Goal: Task Accomplishment & Management: Complete application form

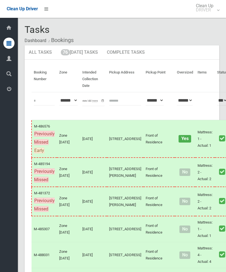
click at [90, 55] on link "76 Today's Tasks" at bounding box center [79, 52] width 45 height 14
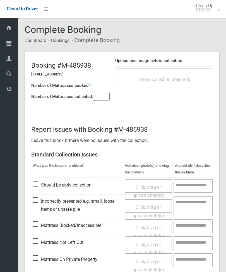
click at [179, 88] on div "Upload one image before collection Before collection (required)" at bounding box center [163, 72] width 97 height 35
click at [188, 75] on div "Before collection (required)" at bounding box center [164, 79] width 82 height 10
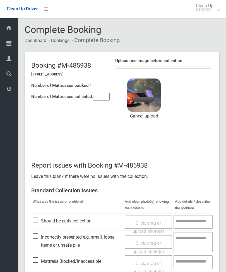
click at [100, 101] on input"] "number" at bounding box center [101, 97] width 17 height 8
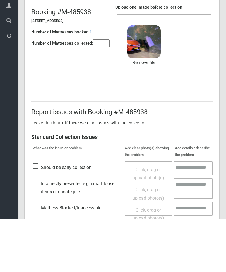
scroll to position [76, 0]
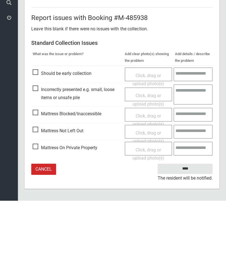
type input"] "*"
click at [186, 235] on input "****" at bounding box center [184, 240] width 55 height 10
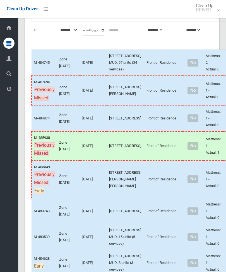
scroll to position [72, 0]
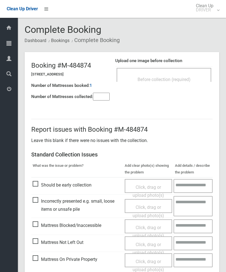
click at [104, 96] on input"] "number" at bounding box center [101, 97] width 17 height 8
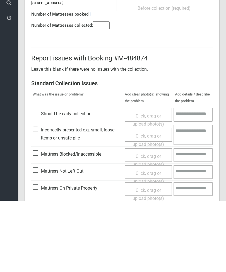
scroll to position [40, 0]
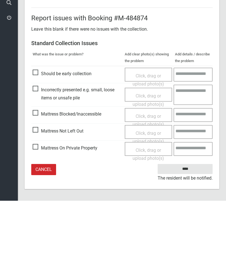
type input"] "*"
click at [150, 185] on span "Click, drag or upload photo(s)" at bounding box center [147, 192] width 31 height 14
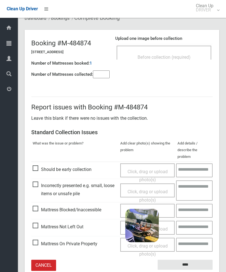
click at [188, 260] on input "****" at bounding box center [184, 265] width 55 height 10
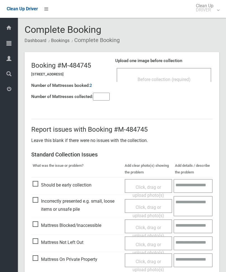
click at [185, 74] on div "Before collection (required)" at bounding box center [163, 75] width 94 height 14
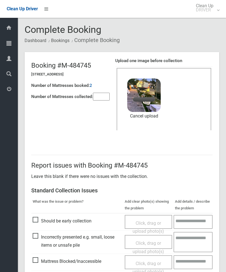
click at [100, 98] on input"] "number" at bounding box center [101, 97] width 17 height 8
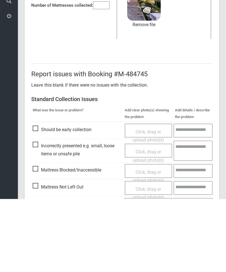
scroll to position [76, 0]
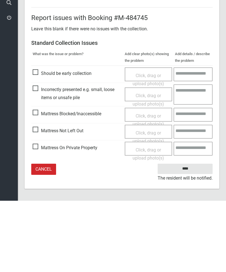
type input"] "**"
click at [186, 235] on input "****" at bounding box center [184, 240] width 55 height 10
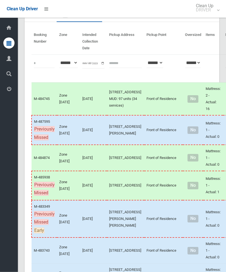
scroll to position [38, 0]
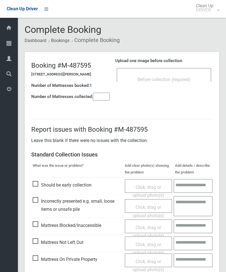
click at [183, 81] on span "Before collection (required)" at bounding box center [163, 79] width 53 height 5
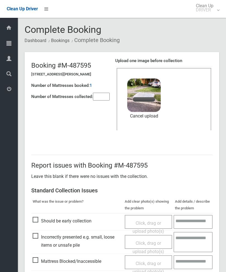
click at [104, 98] on input"] "number" at bounding box center [101, 97] width 17 height 8
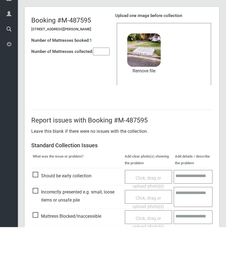
scroll to position [76, 0]
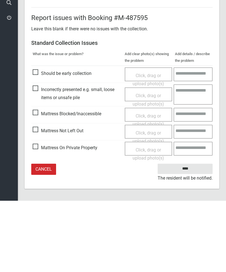
type input"] "*"
click at [185, 235] on input "****" at bounding box center [184, 240] width 55 height 10
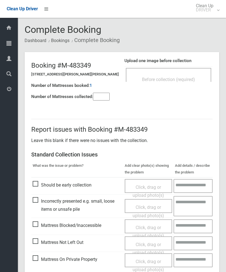
click at [104, 93] on input"] "number" at bounding box center [101, 97] width 17 height 8
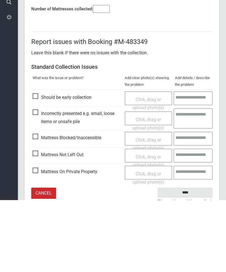
scroll to position [40, 0]
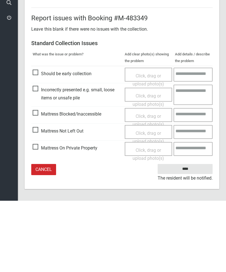
type input"] "*"
click at [144, 202] on span "Click, drag or upload photo(s)" at bounding box center [147, 209] width 31 height 14
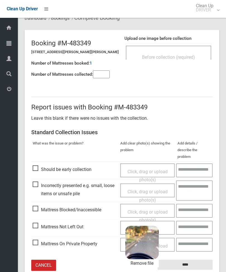
click at [201, 260] on input "****" at bounding box center [184, 265] width 55 height 10
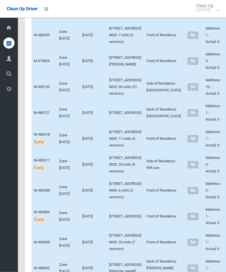
scroll to position [1350, 0]
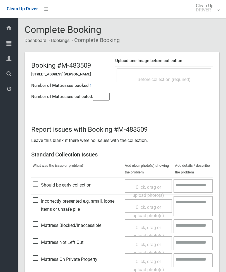
click at [186, 77] on span "Before collection (required)" at bounding box center [163, 79] width 53 height 5
click at [157, 74] on div "Before collection (required)" at bounding box center [163, 75] width 94 height 14
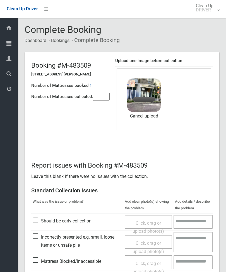
click at [97, 97] on input"] "number" at bounding box center [101, 97] width 17 height 8
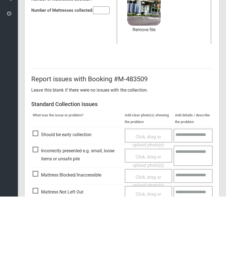
scroll to position [76, 0]
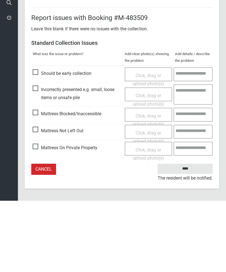
type input"] "*"
click at [188, 235] on input "****" at bounding box center [184, 240] width 55 height 10
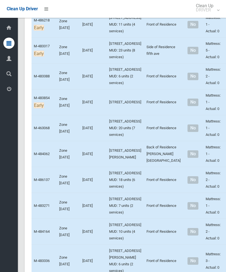
scroll to position [1464, 0]
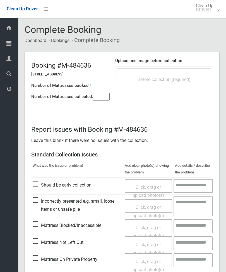
click at [184, 80] on span "Before collection (required)" at bounding box center [163, 79] width 53 height 5
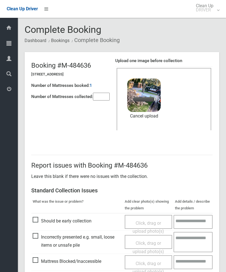
click at [97, 100] on input"] "number" at bounding box center [101, 97] width 17 height 8
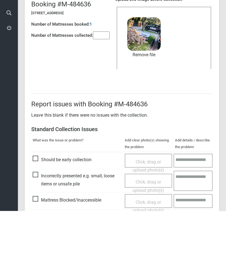
scroll to position [76, 0]
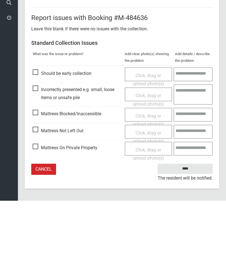
type input"] "*"
click at [187, 235] on input "****" at bounding box center [184, 240] width 55 height 10
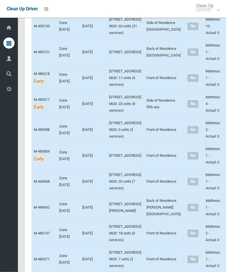
scroll to position [1410, 0]
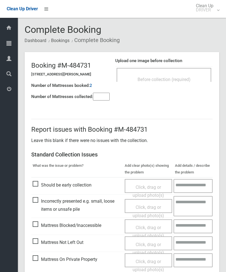
click at [188, 78] on span "Before collection (required)" at bounding box center [163, 79] width 53 height 5
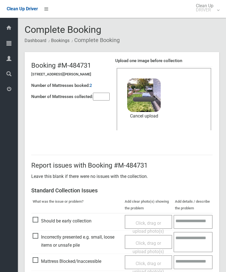
click at [101, 99] on input"] "number" at bounding box center [101, 97] width 17 height 8
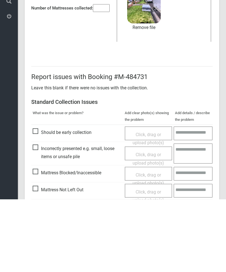
scroll to position [76, 0]
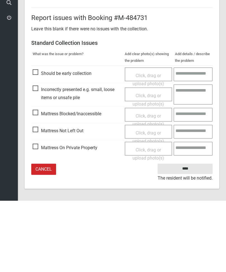
type input"] "*"
click at [183, 235] on input "****" at bounding box center [184, 240] width 55 height 10
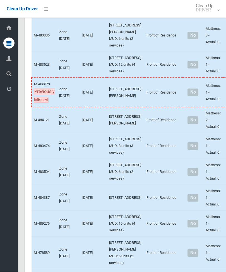
scroll to position [1696, 0]
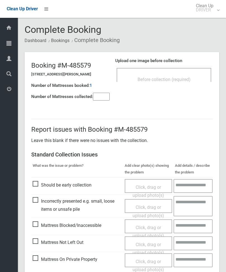
click at [178, 74] on div "Before collection (required)" at bounding box center [164, 79] width 82 height 10
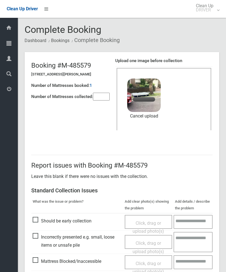
click at [96, 96] on input"] "number" at bounding box center [101, 97] width 17 height 8
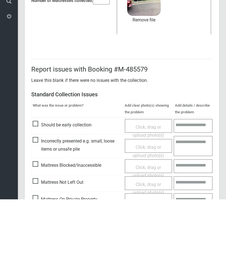
scroll to position [76, 0]
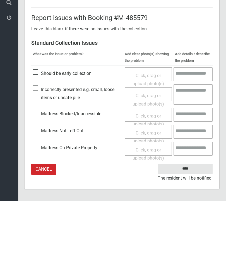
type input"] "*"
click at [188, 235] on input "****" at bounding box center [184, 240] width 55 height 10
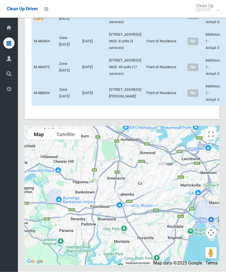
scroll to position [2466, 0]
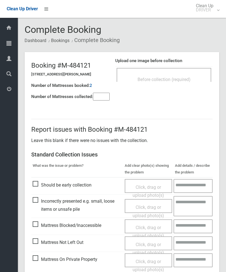
click at [100, 96] on input"] "number" at bounding box center [101, 97] width 17 height 8
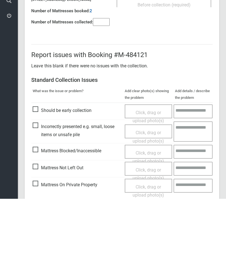
scroll to position [40, 0]
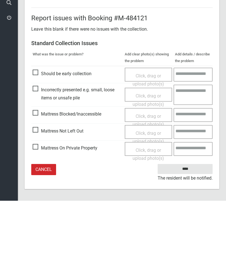
type input"] "*"
click at [145, 202] on span "Click, drag or upload photo(s)" at bounding box center [147, 209] width 31 height 14
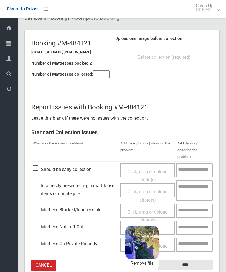
click at [201, 260] on input "****" at bounding box center [184, 265] width 55 height 10
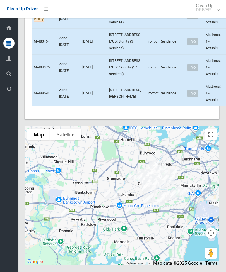
scroll to position [2407, 0]
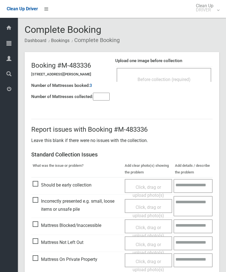
click at [175, 81] on span "Before collection (required)" at bounding box center [163, 79] width 53 height 5
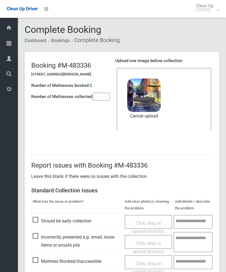
click at [101, 96] on input"] "number" at bounding box center [101, 97] width 17 height 8
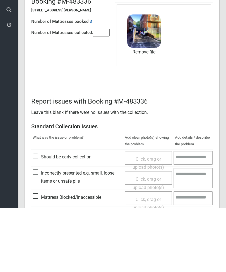
scroll to position [76, 0]
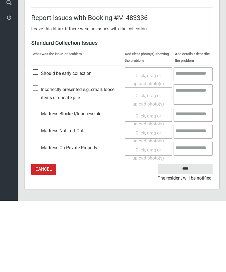
type input"] "*"
click at [181, 235] on input "****" at bounding box center [184, 240] width 55 height 10
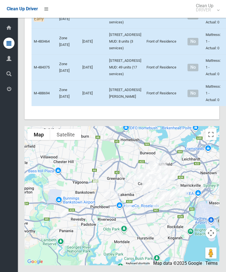
scroll to position [2428, 0]
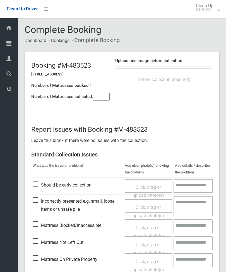
click at [175, 78] on span "Before collection (required)" at bounding box center [163, 79] width 53 height 5
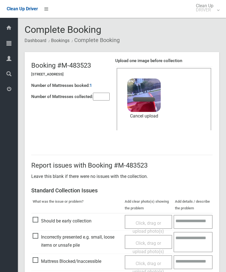
click at [97, 101] on input"] "number" at bounding box center [101, 97] width 17 height 8
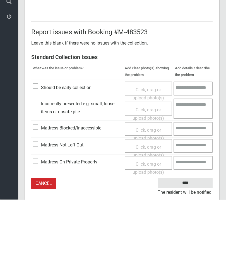
scroll to position [76, 0]
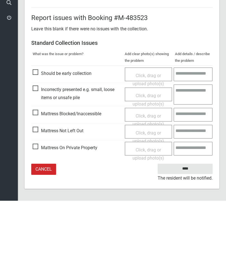
type input"] "*"
click at [190, 235] on input "****" at bounding box center [184, 240] width 55 height 10
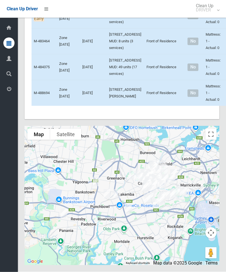
scroll to position [2711, 0]
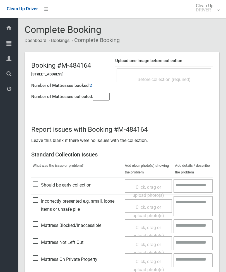
click at [179, 76] on div "Before collection (required)" at bounding box center [164, 79] width 82 height 10
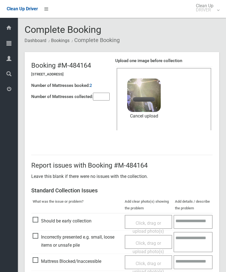
click at [100, 98] on input"] "number" at bounding box center [101, 97] width 17 height 8
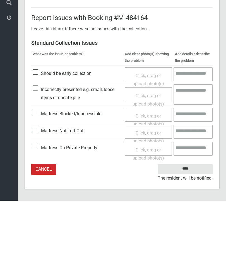
type input"] "*"
click at [187, 235] on input "****" at bounding box center [184, 240] width 55 height 10
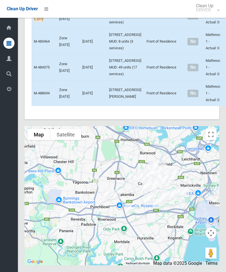
scroll to position [2234, 0]
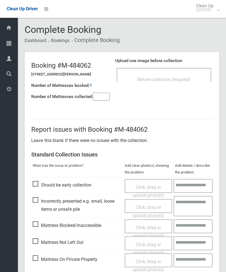
click at [187, 71] on div "Before collection (required)" at bounding box center [163, 75] width 94 height 14
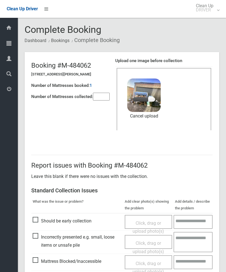
click at [101, 97] on input"] "number" at bounding box center [101, 97] width 17 height 8
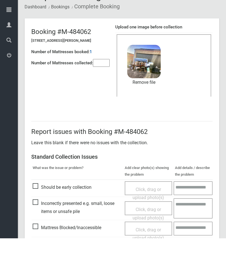
scroll to position [76, 0]
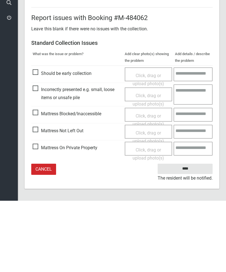
type input"] "*"
click at [185, 235] on input "****" at bounding box center [184, 240] width 55 height 10
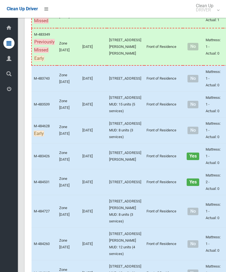
scroll to position [209, 0]
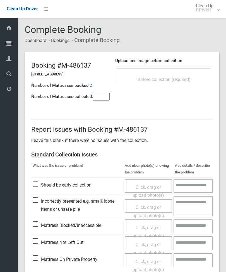
click at [186, 75] on div "Before collection (required)" at bounding box center [164, 79] width 82 height 10
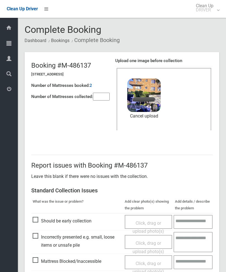
click at [98, 97] on input"] "number" at bounding box center [101, 97] width 17 height 8
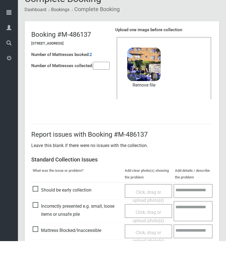
scroll to position [76, 0]
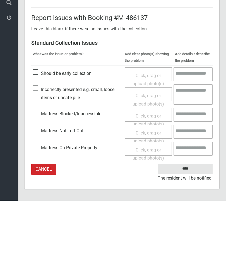
type input"] "*"
click at [189, 235] on input "****" at bounding box center [184, 240] width 55 height 10
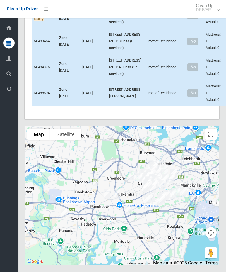
scroll to position [2276, 0]
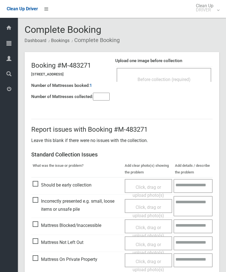
click at [99, 100] on input"] "number" at bounding box center [101, 97] width 17 height 8
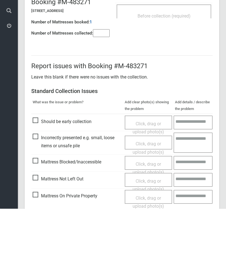
scroll to position [40, 0]
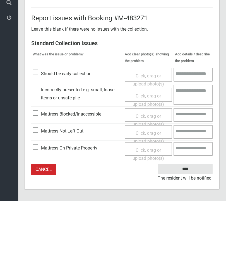
type input"] "*"
click at [152, 202] on span "Click, drag or upload photo(s)" at bounding box center [147, 209] width 31 height 14
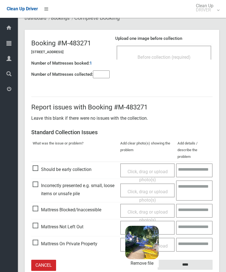
click at [200, 260] on input "****" at bounding box center [184, 265] width 55 height 10
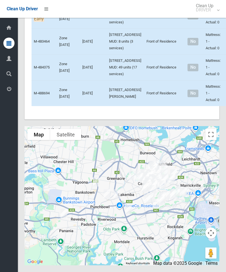
scroll to position [2165, 0]
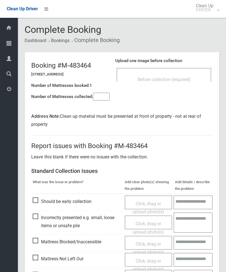
click at [173, 75] on div "Before collection (required)" at bounding box center [164, 79] width 82 height 10
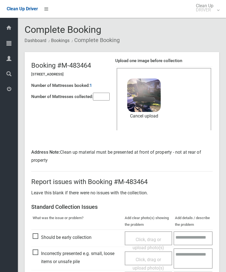
click at [99, 95] on input"] "number" at bounding box center [101, 97] width 17 height 8
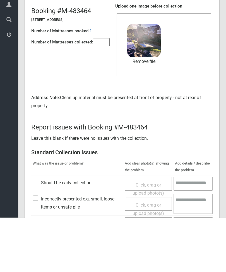
scroll to position [92, 0]
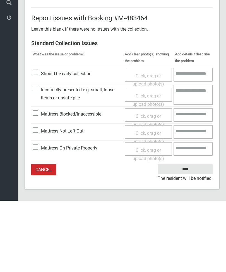
type input"] "*"
click at [190, 235] on input "****" at bounding box center [184, 240] width 55 height 10
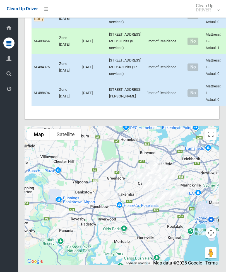
scroll to position [2599, 0]
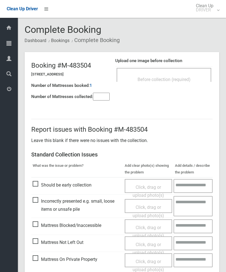
click at [184, 78] on span "Before collection (required)" at bounding box center [163, 79] width 53 height 5
click at [190, 76] on div "Before collection (required)" at bounding box center [164, 79] width 82 height 10
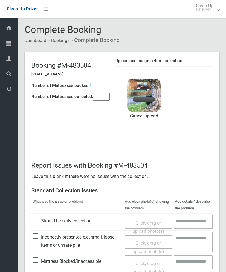
click at [95, 98] on input"] "number" at bounding box center [101, 97] width 17 height 8
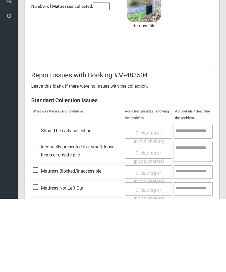
scroll to position [76, 0]
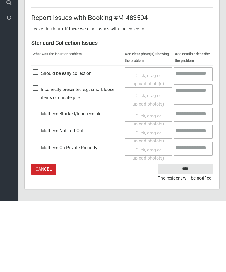
type input"] "*"
click at [190, 235] on input "****" at bounding box center [184, 240] width 55 height 10
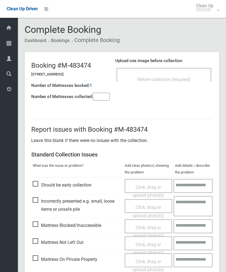
click at [179, 78] on span "Before collection (required)" at bounding box center [163, 79] width 53 height 5
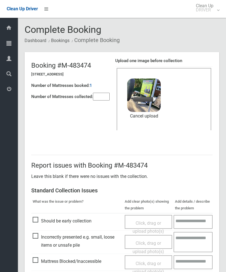
click at [104, 93] on input"] "number" at bounding box center [101, 97] width 17 height 8
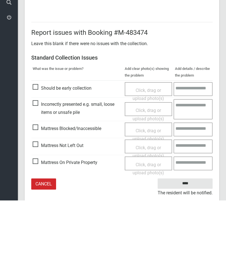
scroll to position [76, 0]
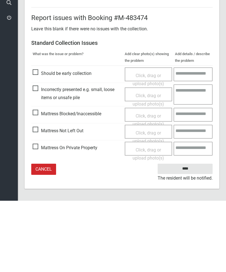
type input"] "*"
click at [188, 235] on input "****" at bounding box center [184, 240] width 55 height 10
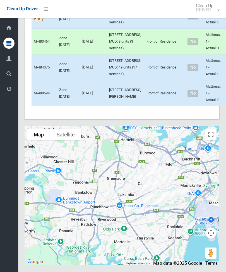
scroll to position [2786, 0]
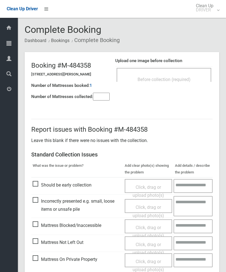
click at [104, 98] on input"] "number" at bounding box center [101, 97] width 17 height 8
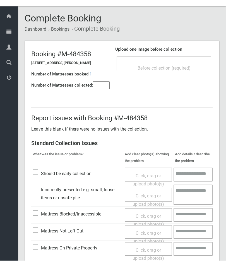
scroll to position [40, 0]
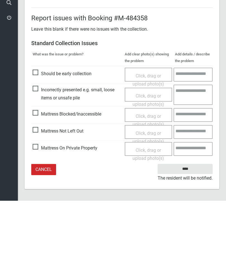
type input"] "*"
click at [149, 202] on span "Click, drag or upload photo(s)" at bounding box center [147, 209] width 31 height 14
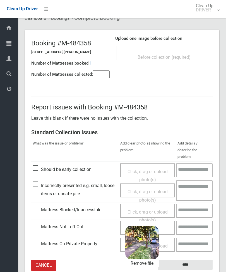
click at [204, 260] on input "****" at bounding box center [184, 265] width 55 height 10
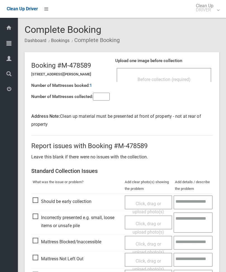
click at [99, 95] on input"] "number" at bounding box center [101, 97] width 17 height 8
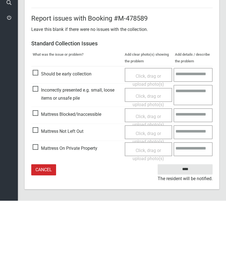
type input"] "*"
click at [151, 202] on span "Click, drag or upload photo(s)" at bounding box center [147, 209] width 31 height 14
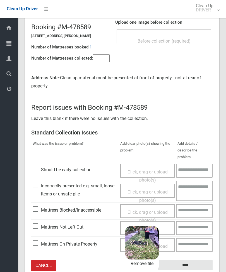
click at [201, 260] on input "****" at bounding box center [184, 265] width 55 height 10
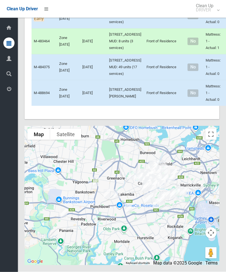
scroll to position [2683, 0]
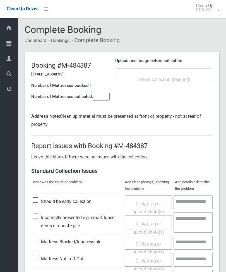
click at [177, 80] on span "Before collection (required)" at bounding box center [163, 79] width 53 height 5
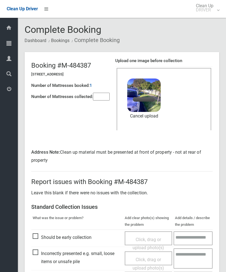
click at [107, 97] on input"] "number" at bounding box center [101, 97] width 17 height 8
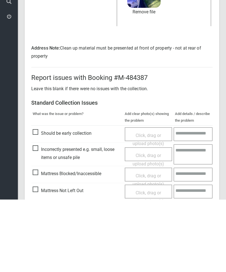
scroll to position [92, 0]
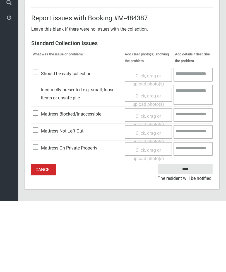
type input"] "*"
click at [188, 235] on input "****" at bounding box center [184, 240] width 55 height 10
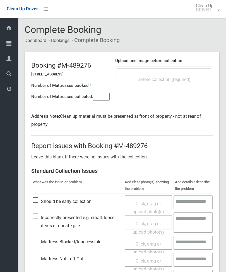
click at [181, 75] on div "Before collection (required)" at bounding box center [164, 79] width 82 height 10
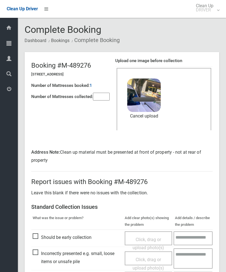
click at [94, 101] on input"] "number" at bounding box center [101, 97] width 17 height 8
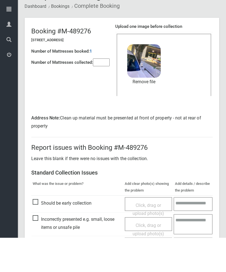
scroll to position [92, 0]
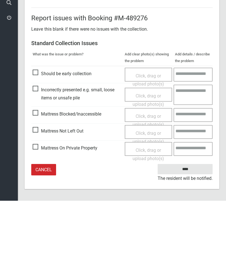
type input"] "*"
click at [189, 235] on input "****" at bounding box center [184, 240] width 55 height 10
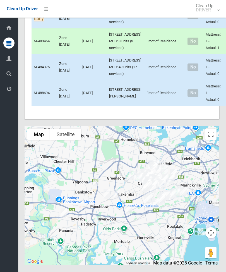
scroll to position [2787, 0]
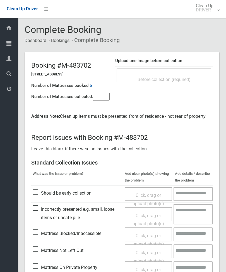
click at [190, 65] on div "Upload one image before collection Before collection (required)" at bounding box center [163, 72] width 97 height 35
click at [183, 78] on span "Before collection (required)" at bounding box center [163, 79] width 53 height 5
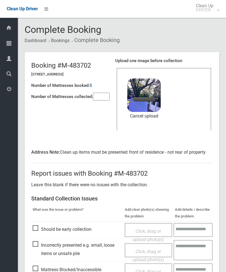
click at [99, 95] on input"] "number" at bounding box center [101, 97] width 17 height 8
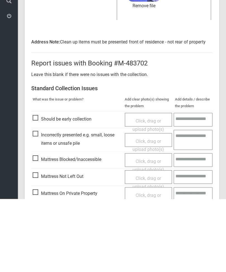
scroll to position [84, 0]
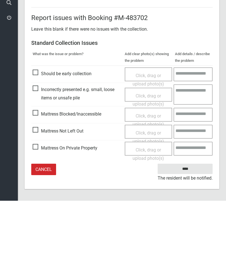
type input"] "*"
click at [187, 235] on input "****" at bounding box center [184, 240] width 55 height 10
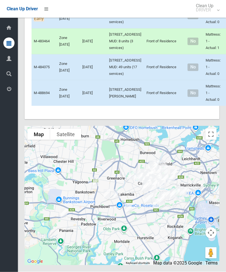
scroll to position [2847, 0]
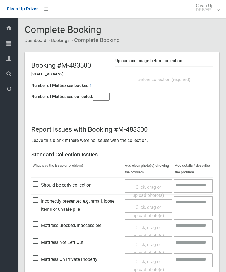
click at [106, 96] on input"] "number" at bounding box center [101, 97] width 17 height 8
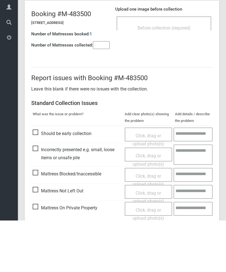
scroll to position [40, 0]
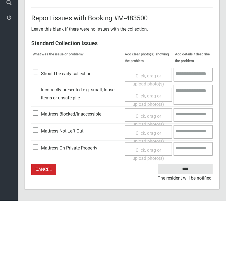
type input"] "*"
click at [155, 202] on span "Click, drag or upload photo(s)" at bounding box center [147, 209] width 31 height 14
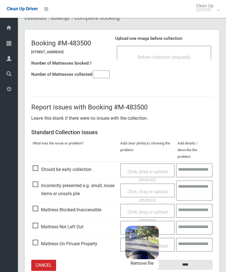
click at [198, 260] on input "****" at bounding box center [184, 265] width 55 height 10
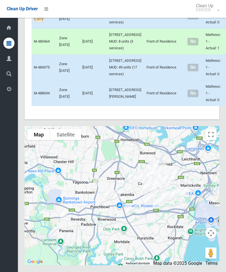
scroll to position [2896, 0]
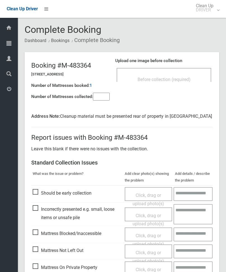
click at [179, 73] on div "Before collection (required)" at bounding box center [163, 75] width 94 height 14
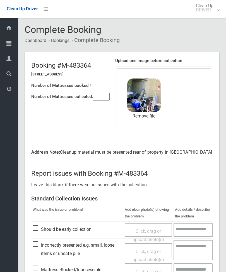
click at [106, 97] on input"] "number" at bounding box center [101, 97] width 17 height 8
click at [156, 117] on link "Remove file" at bounding box center [143, 116] width 33 height 8
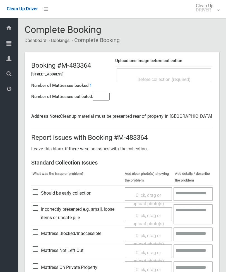
click at [186, 80] on span "Before collection (required)" at bounding box center [163, 79] width 53 height 5
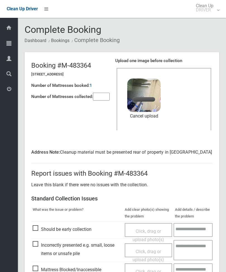
click at [104, 98] on input"] "number" at bounding box center [101, 97] width 17 height 8
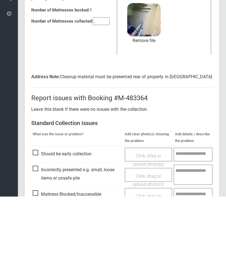
scroll to position [84, 0]
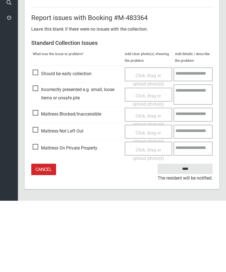
type input"] "*"
click at [188, 235] on input "****" at bounding box center [184, 240] width 55 height 10
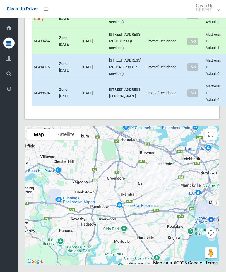
scroll to position [2857, 0]
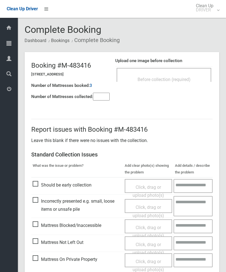
click at [172, 80] on span "Before collection (required)" at bounding box center [163, 79] width 53 height 5
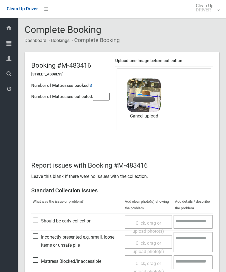
click at [102, 98] on input"] "number" at bounding box center [101, 97] width 17 height 8
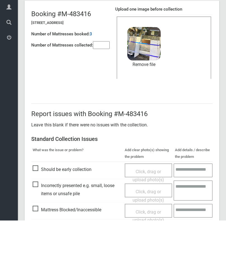
scroll to position [76, 0]
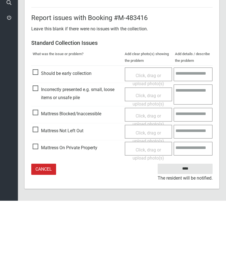
type input"] "*"
click at [192, 235] on input "****" at bounding box center [184, 240] width 55 height 10
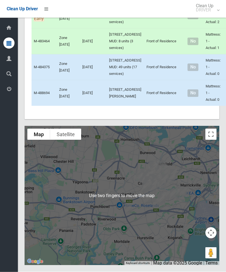
scroll to position [3037, 0]
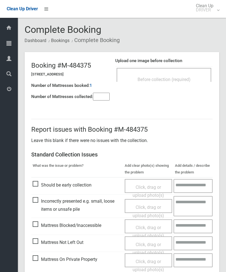
click at [175, 77] on span "Before collection (required)" at bounding box center [163, 79] width 53 height 5
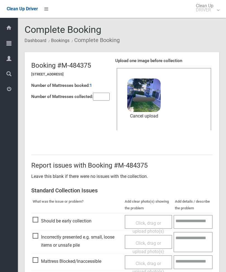
click at [107, 94] on input"] "number" at bounding box center [101, 97] width 17 height 8
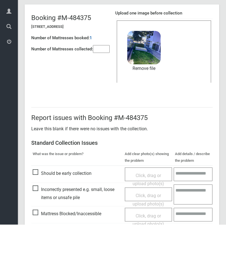
scroll to position [76, 0]
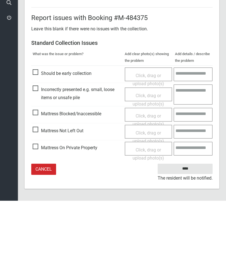
type input"] "*"
click at [190, 235] on input "****" at bounding box center [184, 240] width 55 height 10
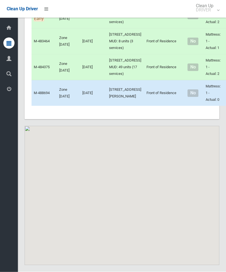
scroll to position [3093, 0]
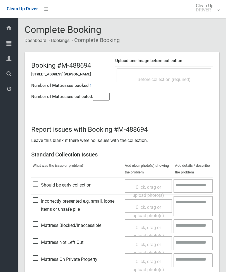
click at [104, 96] on input"] "number" at bounding box center [101, 97] width 17 height 8
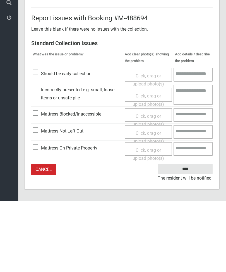
type input"] "*"
click at [152, 202] on span "Click, drag or upload photo(s)" at bounding box center [147, 209] width 31 height 14
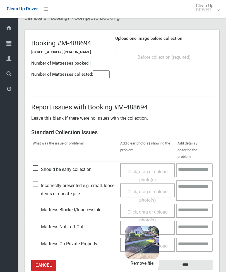
click at [196, 260] on input "****" at bounding box center [184, 265] width 55 height 10
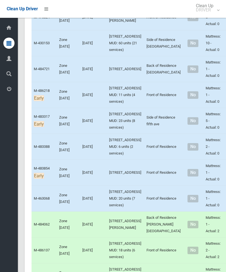
scroll to position [1384, 0]
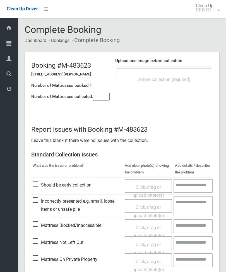
click at [194, 72] on div "Before collection (required)" at bounding box center [163, 75] width 94 height 14
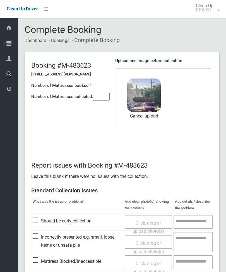
click at [104, 89] on div "Number of Mattresses booked: 1" at bounding box center [70, 85] width 78 height 11
click at [104, 96] on input"] "number" at bounding box center [101, 97] width 17 height 8
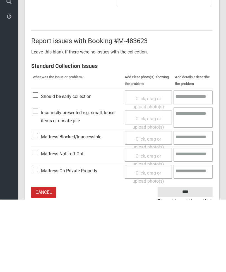
scroll to position [76, 0]
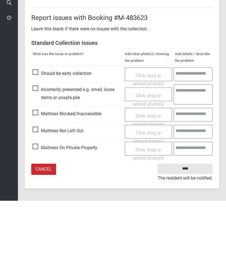
type input"] "*"
click at [188, 235] on input "****" at bounding box center [184, 240] width 55 height 10
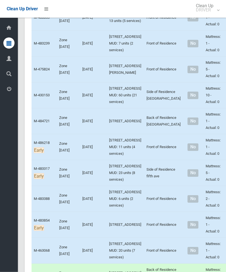
scroll to position [1338, 0]
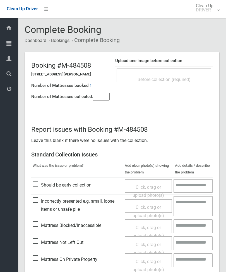
click at [173, 77] on span "Before collection (required)" at bounding box center [163, 79] width 53 height 5
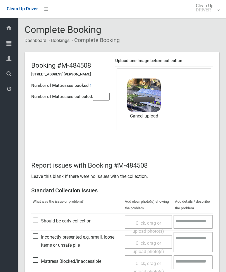
click at [103, 96] on input"] "number" at bounding box center [101, 97] width 17 height 8
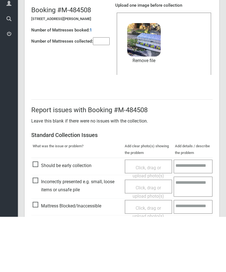
scroll to position [76, 0]
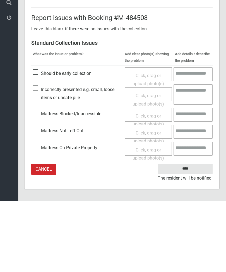
type input"] "*"
click at [190, 235] on input "****" at bounding box center [184, 240] width 55 height 10
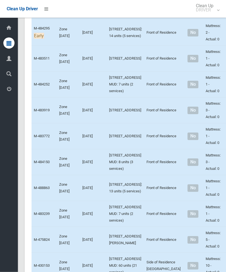
scroll to position [1171, 0]
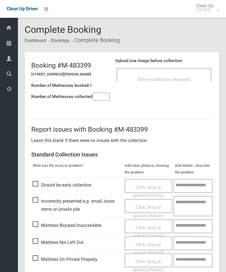
click at [100, 99] on input"] "number" at bounding box center [101, 97] width 17 height 8
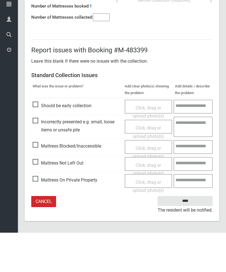
type input"] "*"
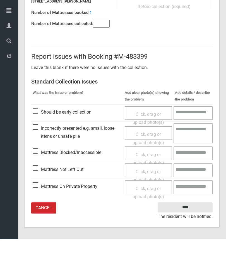
click at [153, 202] on span "Click, drag or upload photo(s)" at bounding box center [147, 209] width 31 height 14
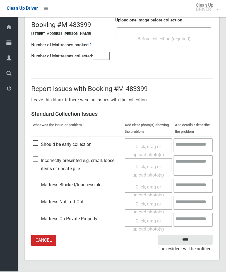
scroll to position [22, 0]
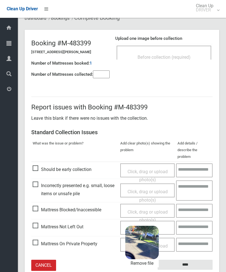
click at [198, 260] on input "****" at bounding box center [184, 265] width 55 height 10
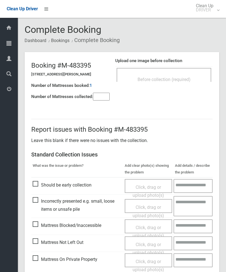
click at [179, 77] on span "Before collection (required)" at bounding box center [163, 79] width 53 height 5
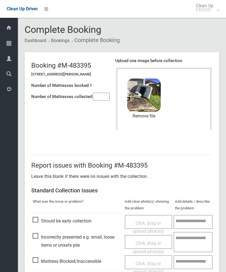
click at [103, 98] on input"] "number" at bounding box center [101, 97] width 17 height 8
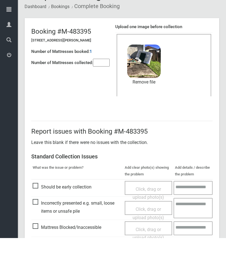
scroll to position [76, 0]
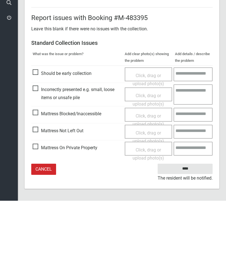
type input"] "*"
click at [186, 235] on input "****" at bounding box center [184, 240] width 55 height 10
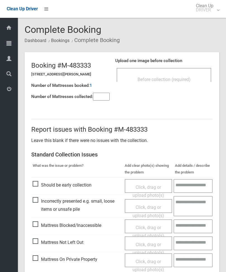
click at [189, 76] on div "Before collection (required)" at bounding box center [164, 79] width 82 height 10
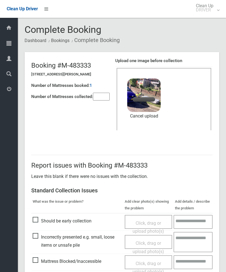
click at [108, 97] on input"] "number" at bounding box center [101, 97] width 17 height 8
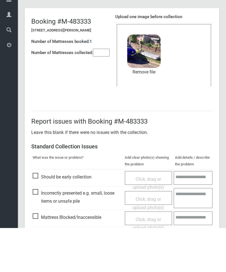
scroll to position [76, 0]
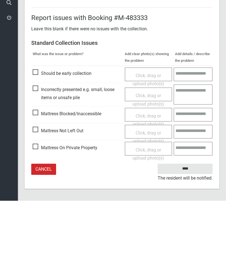
type input"] "*"
click at [187, 235] on input "****" at bounding box center [184, 240] width 55 height 10
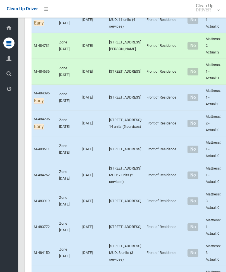
scroll to position [1080, 0]
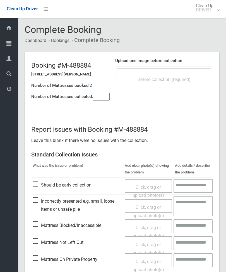
click at [184, 79] on span "Before collection (required)" at bounding box center [163, 79] width 53 height 5
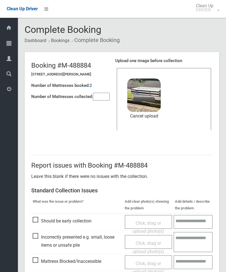
click at [101, 100] on input"] "number" at bounding box center [101, 97] width 17 height 8
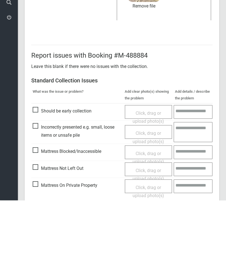
scroll to position [76, 0]
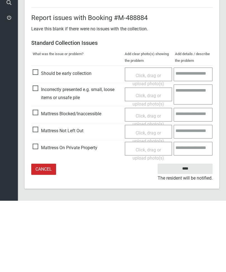
type input"] "*"
click at [188, 235] on input "****" at bounding box center [184, 240] width 55 height 10
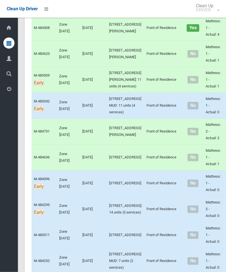
scroll to position [1001, 0]
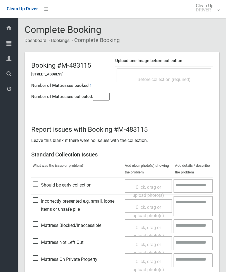
click at [99, 99] on input"] "number" at bounding box center [101, 97] width 17 height 8
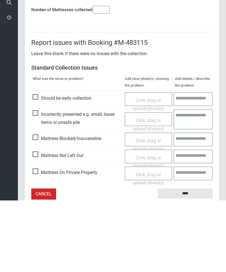
scroll to position [40, 0]
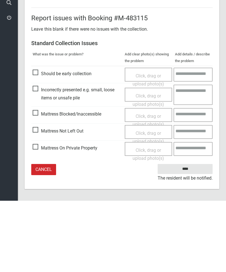
type input"] "*"
click at [153, 202] on span "Click, drag or upload photo(s)" at bounding box center [147, 209] width 31 height 14
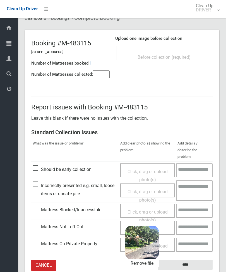
click at [197, 260] on input "****" at bounding box center [184, 265] width 55 height 10
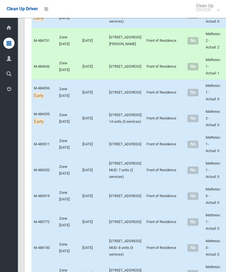
scroll to position [1114, 0]
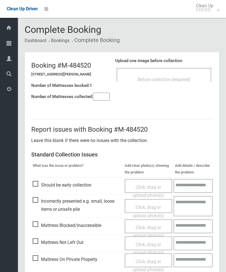
click at [152, 244] on span "Click, drag or upload photo(s)" at bounding box center [147, 249] width 31 height 14
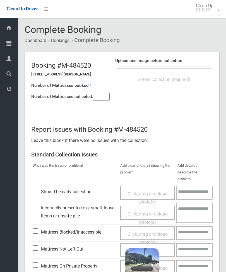
click at [98, 100] on input"] "number" at bounding box center [101, 97] width 17 height 8
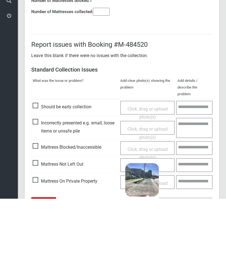
scroll to position [40, 0]
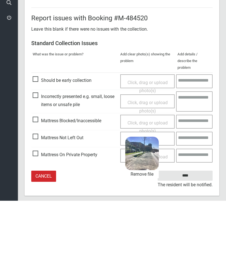
type input"] "*"
click at [196, 242] on input "****" at bounding box center [184, 247] width 55 height 10
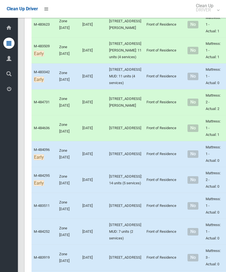
scroll to position [1024, 0]
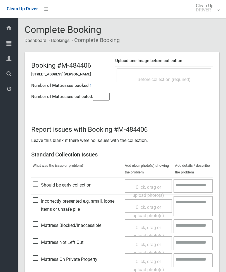
click at [182, 79] on span "Before collection (required)" at bounding box center [163, 79] width 53 height 5
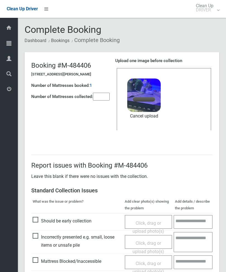
click at [103, 101] on input"] "number" at bounding box center [101, 97] width 17 height 8
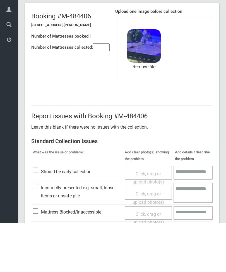
scroll to position [76, 0]
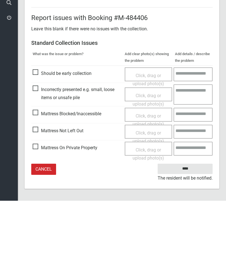
type input"] "*"
click at [186, 235] on input "****" at bounding box center [184, 240] width 55 height 10
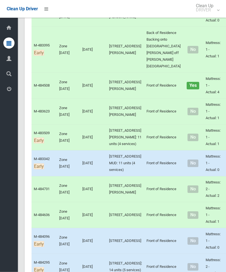
scroll to position [938, 0]
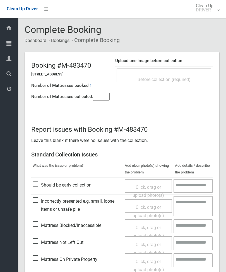
click at [102, 99] on input"] "number" at bounding box center [101, 97] width 17 height 8
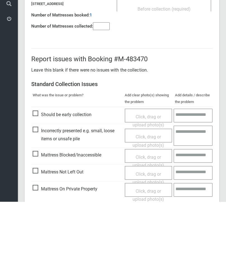
scroll to position [40, 0]
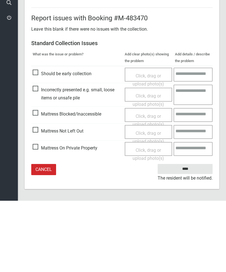
type input"] "*"
click at [153, 202] on span "Click, drag or upload photo(s)" at bounding box center [147, 209] width 31 height 14
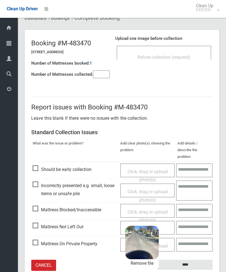
click at [196, 260] on input "****" at bounding box center [184, 265] width 55 height 10
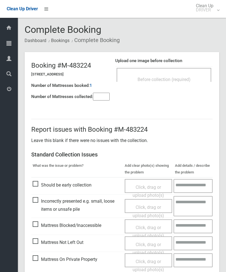
click at [184, 74] on div "Before collection (required)" at bounding box center [163, 75] width 94 height 14
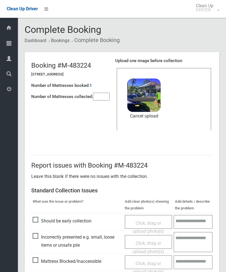
click at [108, 100] on input"] "number" at bounding box center [101, 97] width 17 height 8
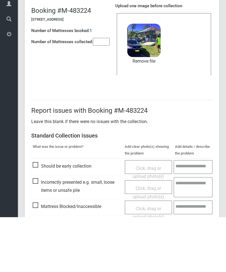
scroll to position [76, 0]
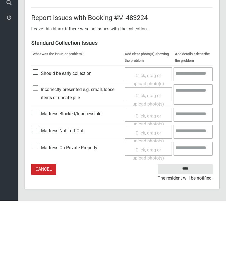
type input"] "*"
click at [189, 235] on input "****" at bounding box center [184, 240] width 55 height 10
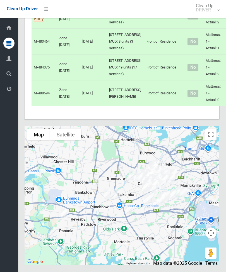
scroll to position [2828, 0]
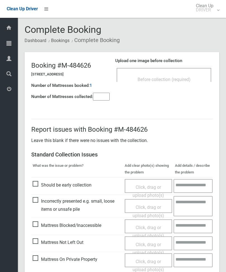
click at [108, 99] on input"] "number" at bounding box center [101, 97] width 17 height 8
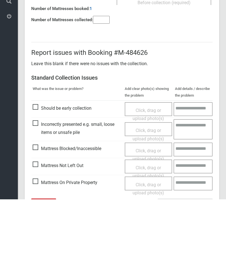
scroll to position [40, 0]
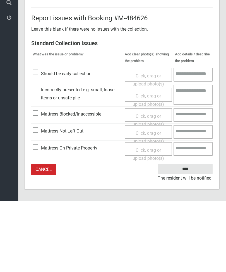
type input"] "*"
click at [148, 202] on span "Click, drag or upload photo(s)" at bounding box center [147, 209] width 31 height 14
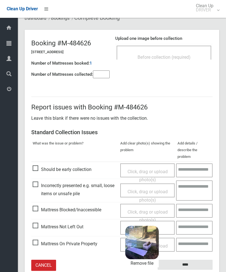
click at [196, 260] on input "****" at bounding box center [184, 265] width 55 height 10
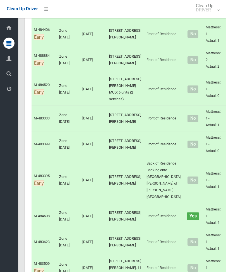
scroll to position [793, 0]
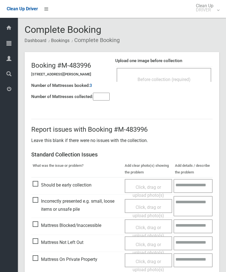
click at [176, 76] on div "Before collection (required)" at bounding box center [164, 79] width 82 height 10
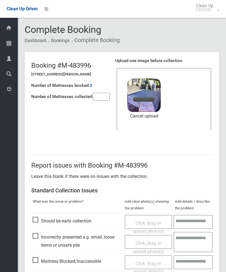
click at [104, 98] on input"] "number" at bounding box center [101, 97] width 17 height 8
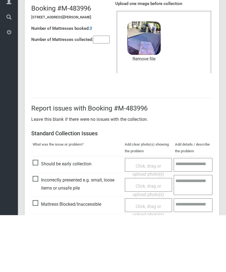
scroll to position [76, 0]
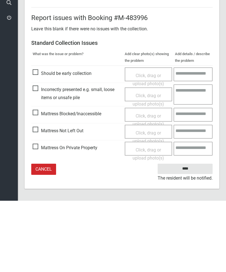
type input"] "*"
click at [187, 235] on input "****" at bounding box center [184, 240] width 55 height 10
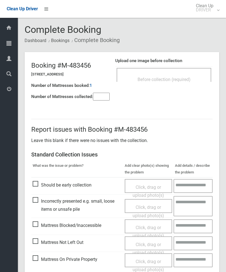
click at [107, 98] on input"] "number" at bounding box center [101, 97] width 17 height 8
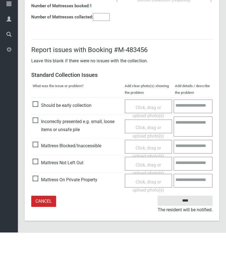
type input"] "*"
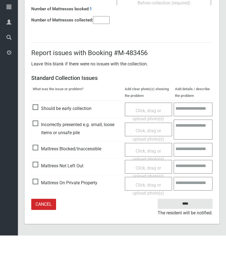
click at [147, 202] on span "Click, drag or upload photo(s)" at bounding box center [147, 209] width 31 height 14
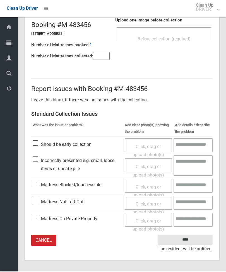
scroll to position [22, 0]
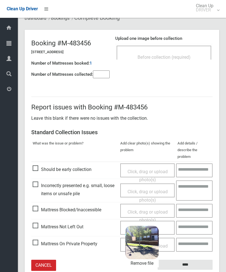
click at [199, 260] on input "****" at bounding box center [184, 265] width 55 height 10
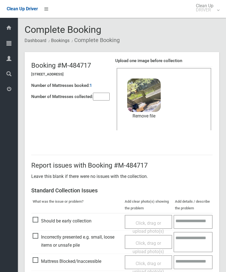
click at [99, 96] on input"] "number" at bounding box center [101, 97] width 17 height 8
type input"] "*"
click at [150, 118] on link "Remove file" at bounding box center [143, 116] width 33 height 8
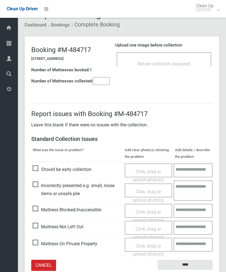
scroll to position [22, 0]
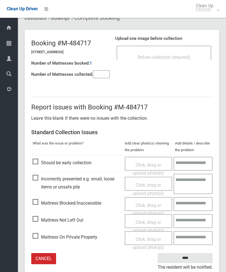
click at [150, 223] on div "Click, drag or upload photo(s)" at bounding box center [148, 226] width 39 height 16
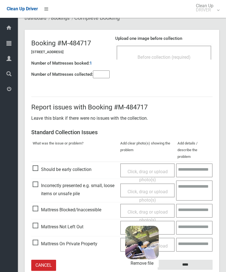
click at [192, 260] on input "****" at bounding box center [184, 265] width 55 height 10
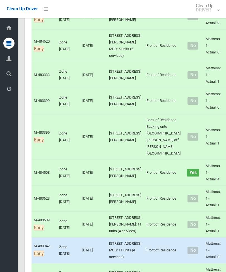
scroll to position [887, 0]
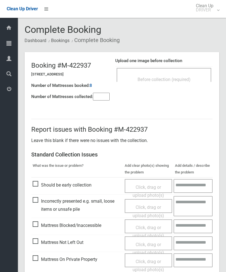
click at [181, 74] on div "Before collection (required)" at bounding box center [164, 79] width 82 height 10
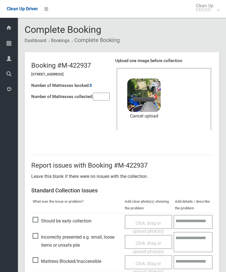
click at [101, 94] on input"] "number" at bounding box center [101, 97] width 17 height 8
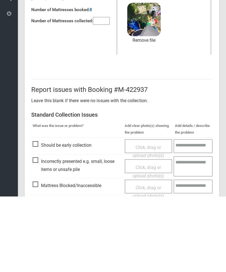
scroll to position [76, 0]
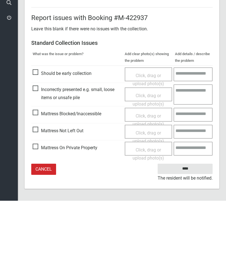
type input"] "*"
click at [188, 235] on input "****" at bounding box center [184, 240] width 55 height 10
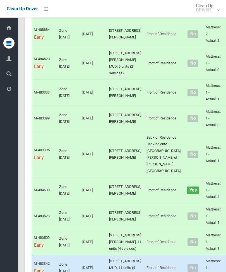
scroll to position [832, 0]
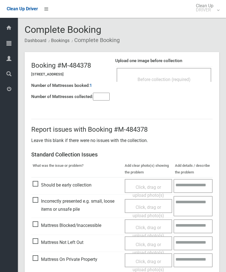
click at [187, 72] on div "Before collection (required)" at bounding box center [163, 75] width 94 height 14
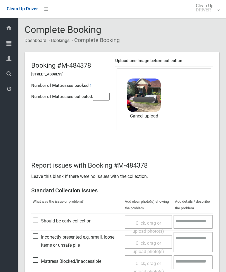
click at [104, 99] on input"] "number" at bounding box center [101, 97] width 17 height 8
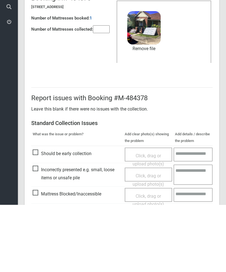
scroll to position [76, 0]
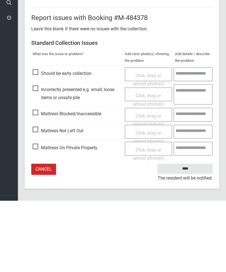
type input"] "*"
click at [188, 235] on input "****" at bounding box center [184, 240] width 55 height 10
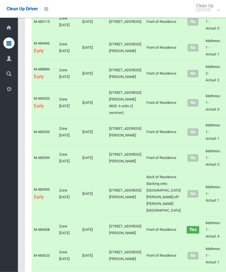
scroll to position [792, 0]
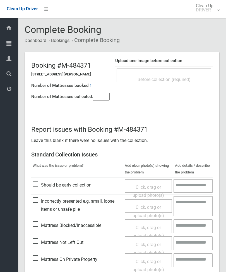
click at [103, 97] on input"] "number" at bounding box center [101, 97] width 17 height 8
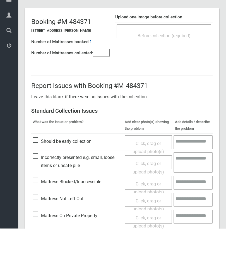
scroll to position [40, 0]
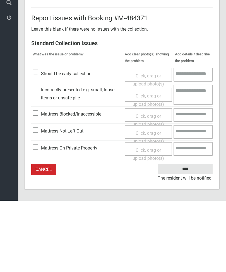
type input"] "*"
click at [152, 202] on span "Click, drag or upload photo(s)" at bounding box center [147, 209] width 31 height 14
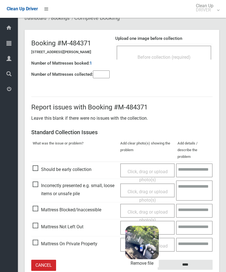
click at [194, 260] on input "****" at bounding box center [184, 265] width 55 height 10
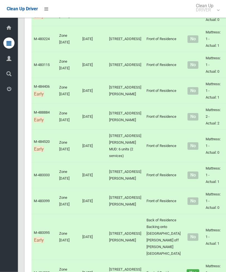
scroll to position [749, 0]
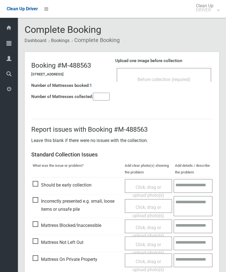
click at [180, 76] on div "Before collection (required)" at bounding box center [164, 79] width 82 height 10
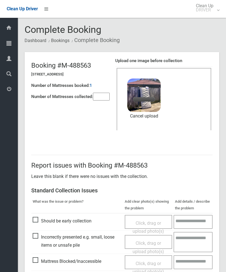
click at [99, 96] on input"] "number" at bounding box center [101, 97] width 17 height 8
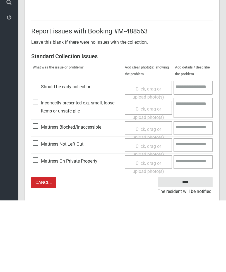
scroll to position [76, 0]
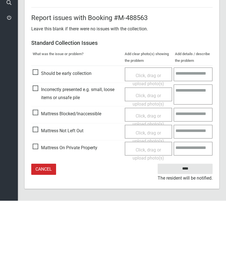
type input"] "*"
click at [186, 235] on input "****" at bounding box center [184, 240] width 55 height 10
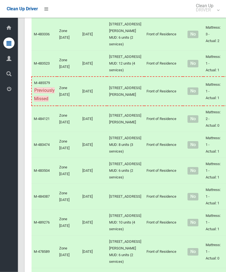
scroll to position [1691, 0]
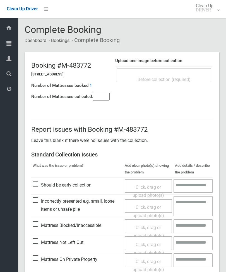
click at [180, 77] on span "Before collection (required)" at bounding box center [163, 79] width 53 height 5
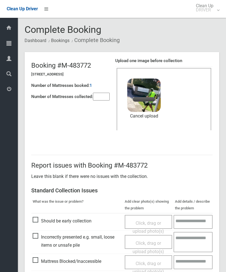
click at [102, 99] on input"] "number" at bounding box center [101, 97] width 17 height 8
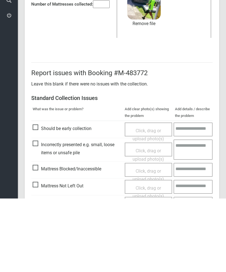
scroll to position [76, 0]
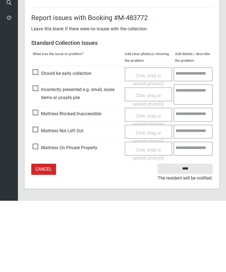
type input"] "*"
click at [186, 235] on input "****" at bounding box center [184, 240] width 55 height 10
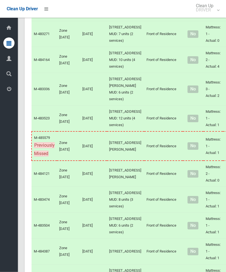
scroll to position [1636, 0]
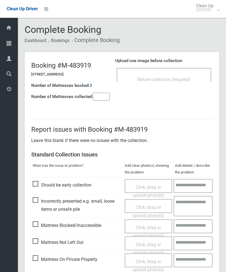
click at [178, 73] on div "Before collection (required)" at bounding box center [163, 75] width 94 height 14
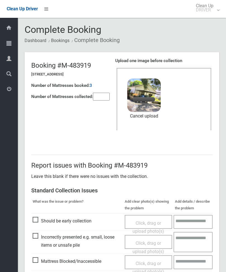
click at [108, 100] on input"] "number" at bounding box center [101, 97] width 17 height 8
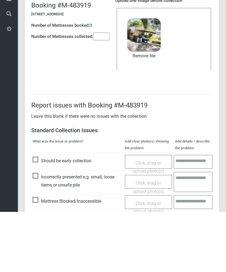
scroll to position [76, 0]
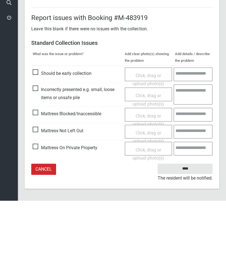
type input"] "*"
click at [188, 235] on input "****" at bounding box center [184, 240] width 55 height 10
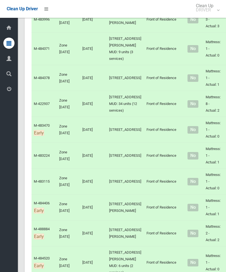
scroll to position [619, 0]
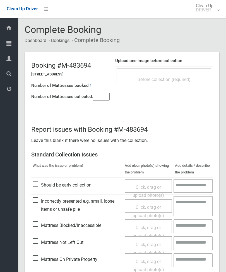
click at [170, 79] on span "Before collection (required)" at bounding box center [163, 79] width 53 height 5
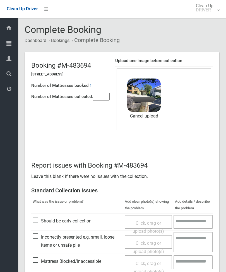
click at [103, 97] on input"] "number" at bounding box center [101, 97] width 17 height 8
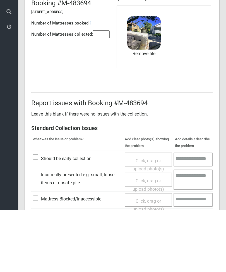
scroll to position [76, 0]
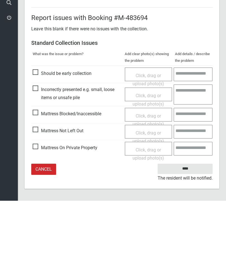
type input"] "*"
click at [185, 235] on input "****" at bounding box center [184, 240] width 55 height 10
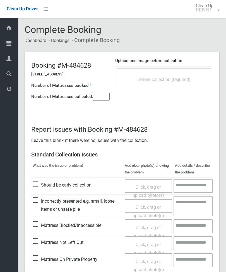
click at [189, 75] on div "Before collection (required)" at bounding box center [164, 79] width 82 height 10
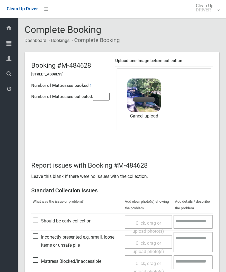
click at [106, 95] on input"] "number" at bounding box center [101, 97] width 17 height 8
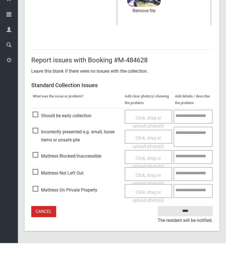
type input"] "*"
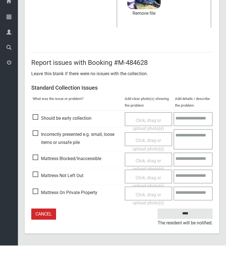
click at [187, 235] on input "****" at bounding box center [184, 240] width 55 height 10
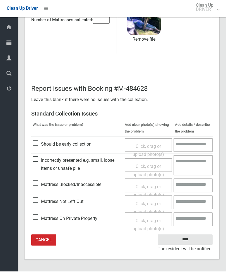
scroll to position [58, 0]
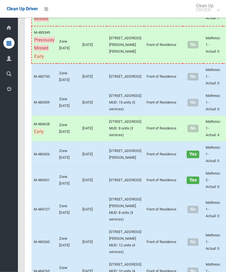
scroll to position [216, 0]
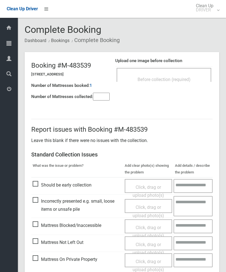
click at [102, 101] on input"] "number" at bounding box center [101, 97] width 17 height 8
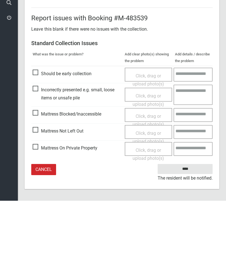
type input"] "*"
click at [149, 202] on span "Click, drag or upload photo(s)" at bounding box center [147, 209] width 31 height 14
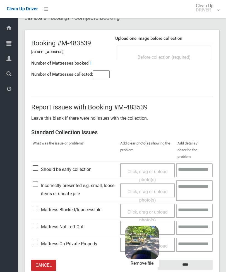
click at [197, 260] on input "****" at bounding box center [184, 265] width 55 height 10
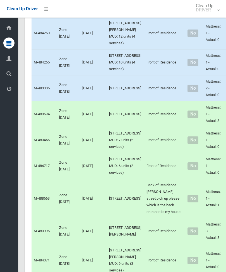
scroll to position [421, 0]
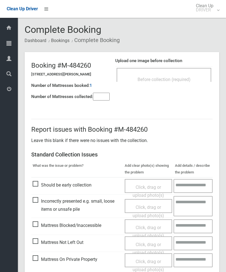
click at [101, 96] on input"] "number" at bounding box center [101, 97] width 17 height 8
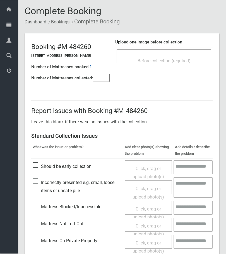
scroll to position [40, 0]
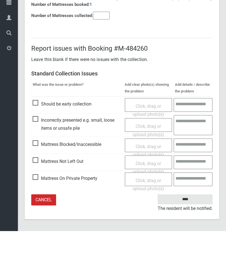
type input"] "*"
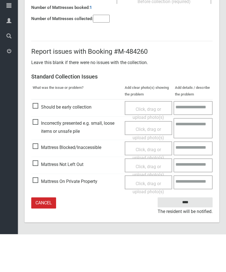
click at [151, 202] on span "Click, drag or upload photo(s)" at bounding box center [147, 209] width 31 height 14
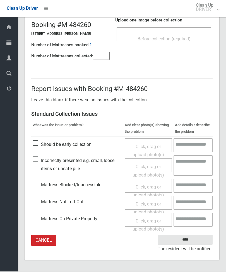
scroll to position [22, 0]
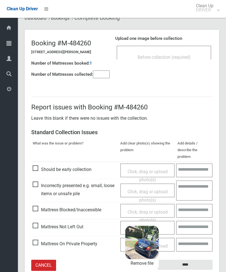
click at [198, 260] on input "****" at bounding box center [184, 265] width 55 height 10
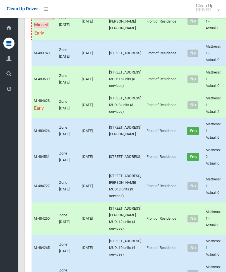
scroll to position [328, 0]
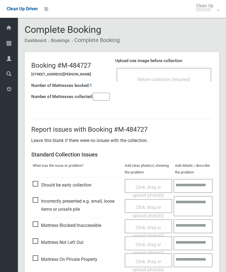
click at [152, 243] on span "Click, drag or upload photo(s)" at bounding box center [147, 249] width 31 height 14
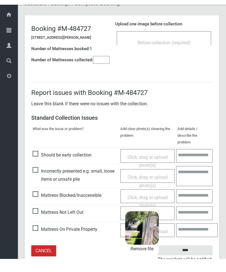
scroll to position [22, 0]
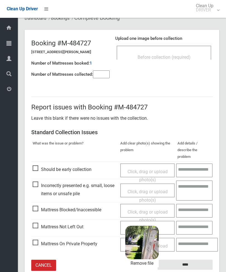
click at [197, 260] on input "****" at bounding box center [184, 265] width 55 height 10
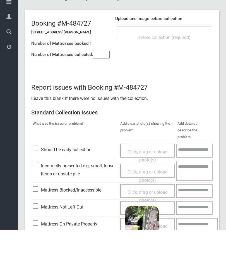
scroll to position [40, 0]
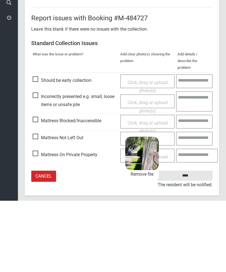
type input"] "*"
click at [193, 242] on input "****" at bounding box center [184, 247] width 55 height 10
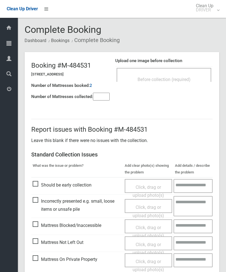
click at [174, 75] on div "Before collection (required)" at bounding box center [164, 79] width 82 height 10
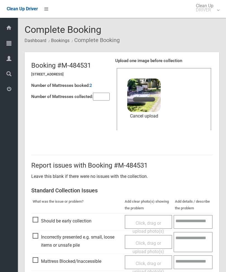
click at [103, 99] on input"] "number" at bounding box center [101, 97] width 17 height 8
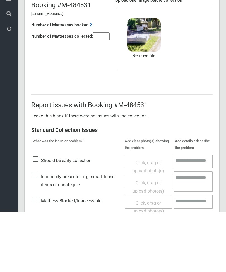
scroll to position [76, 0]
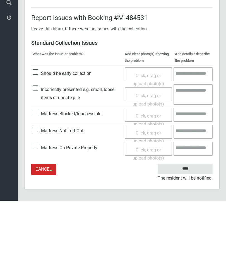
type input"] "*"
click at [191, 235] on input "****" at bounding box center [184, 240] width 55 height 10
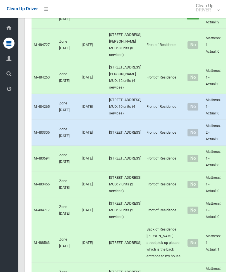
scroll to position [371, 0]
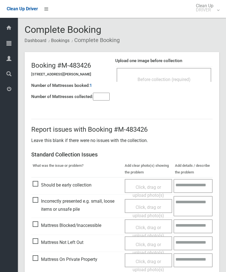
click at [109, 95] on input"] "number" at bounding box center [101, 97] width 17 height 8
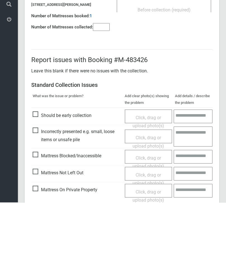
scroll to position [40, 0]
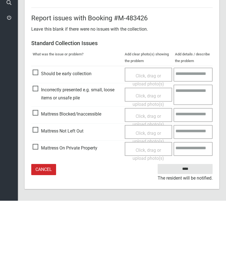
type input"] "*"
click at [145, 202] on span "Click, drag or upload photo(s)" at bounding box center [147, 209] width 31 height 14
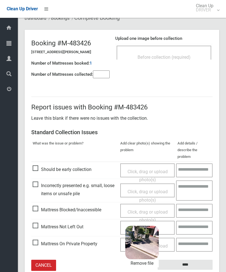
click at [193, 260] on input "****" at bounding box center [184, 265] width 55 height 10
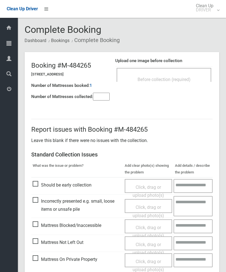
click at [185, 75] on div "Before collection (required)" at bounding box center [164, 79] width 82 height 10
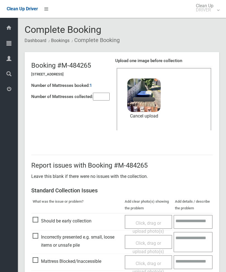
click at [98, 100] on input"] "number" at bounding box center [101, 97] width 17 height 8
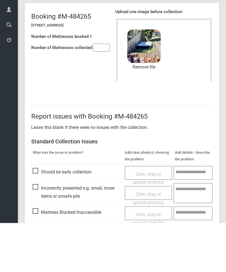
scroll to position [76, 0]
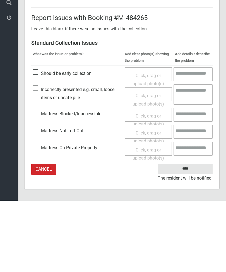
type input"] "*"
click at [185, 235] on input "****" at bounding box center [184, 240] width 55 height 10
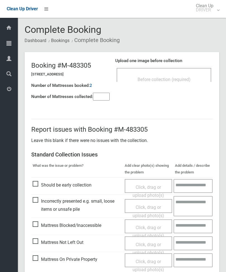
click at [178, 74] on div "Before collection (required)" at bounding box center [164, 79] width 82 height 10
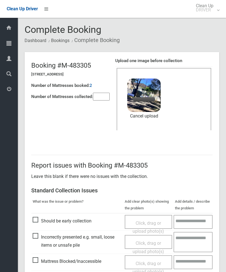
click at [103, 94] on input"] "number" at bounding box center [101, 97] width 17 height 8
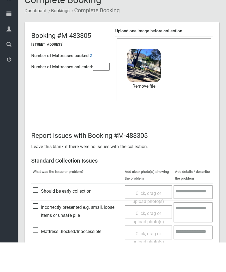
scroll to position [76, 0]
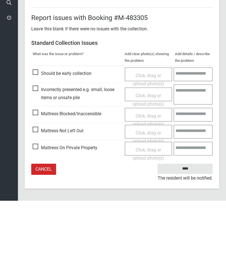
type input"] "*"
click at [184, 235] on input "****" at bounding box center [184, 240] width 55 height 10
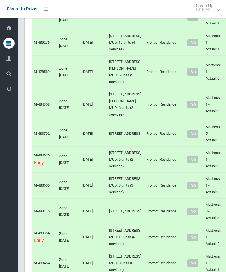
scroll to position [1871, 0]
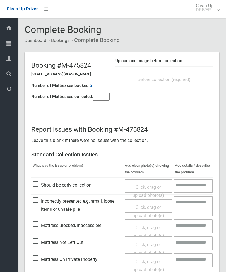
click at [173, 74] on div "Before collection (required)" at bounding box center [164, 79] width 82 height 10
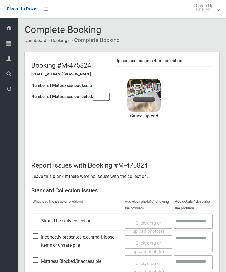
click at [103, 100] on input"] "number" at bounding box center [101, 97] width 17 height 8
type input"] "*"
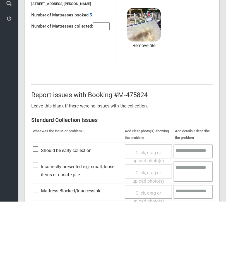
scroll to position [76, 0]
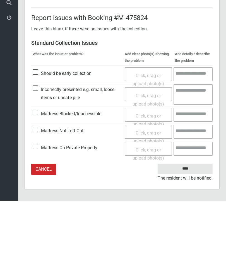
type input"] "*"
click at [196, 235] on input "****" at bounding box center [184, 240] width 55 height 10
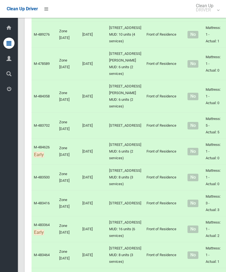
scroll to position [1879, 0]
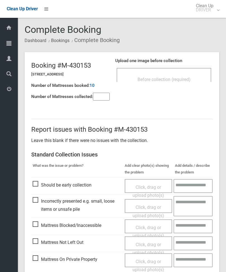
click at [105, 99] on input"] "number" at bounding box center [101, 97] width 17 height 8
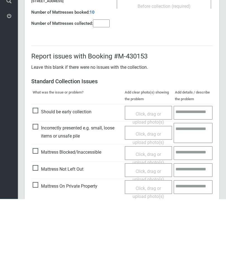
scroll to position [40, 0]
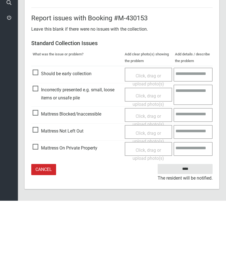
type input"] "*"
click at [151, 202] on span "Click, drag or upload photo(s)" at bounding box center [147, 209] width 31 height 14
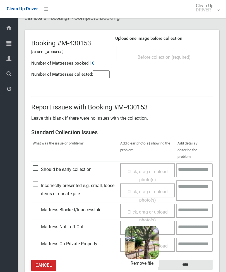
click at [188, 260] on input "****" at bounding box center [184, 265] width 55 height 10
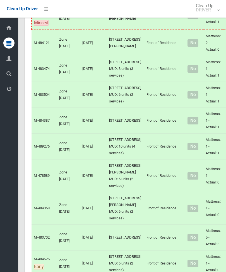
scroll to position [1767, 0]
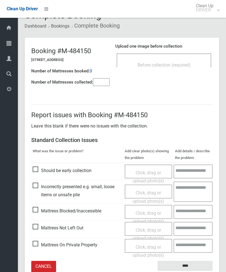
scroll to position [16, 0]
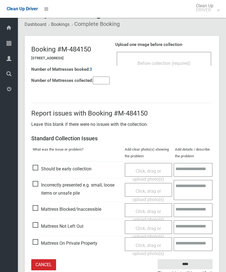
click at [106, 84] on input"] "number" at bounding box center [101, 81] width 17 height 8
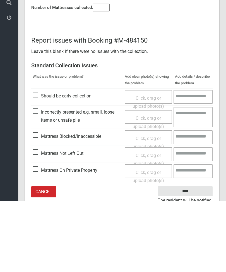
scroll to position [40, 0]
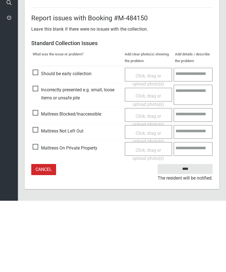
type input"] "*"
click at [152, 202] on span "Click, drag or upload photo(s)" at bounding box center [147, 209] width 31 height 14
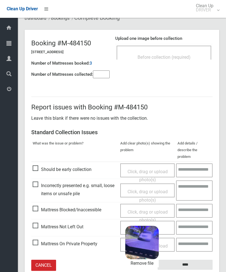
click at [194, 260] on input "****" at bounding box center [184, 265] width 55 height 10
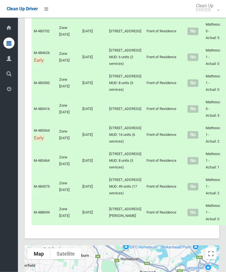
scroll to position [1975, 0]
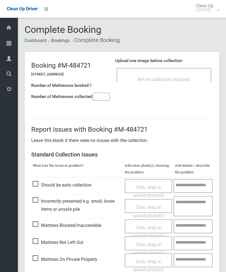
click at [174, 74] on div "Before collection (required)" at bounding box center [164, 79] width 82 height 10
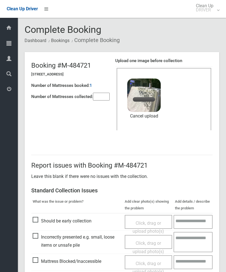
click at [105, 99] on input"] "number" at bounding box center [101, 97] width 17 height 8
type input"] "*"
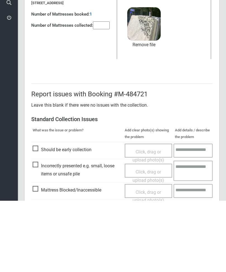
scroll to position [76, 0]
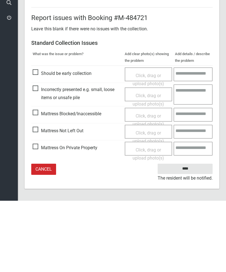
type input"] "*"
click at [187, 235] on input "****" at bounding box center [184, 240] width 55 height 10
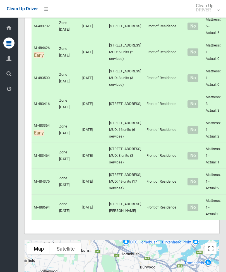
scroll to position [1978, 0]
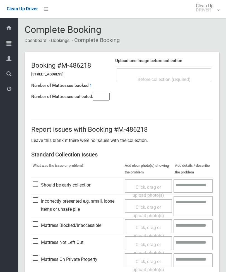
click at [185, 79] on span "Before collection (required)" at bounding box center [163, 79] width 53 height 5
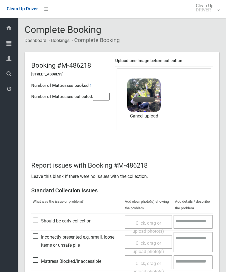
click at [97, 93] on input"] "number" at bounding box center [101, 97] width 17 height 8
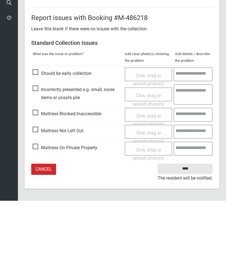
type input"] "*"
click at [188, 235] on input "****" at bounding box center [184, 240] width 55 height 10
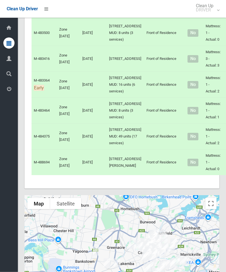
scroll to position [2027, 0]
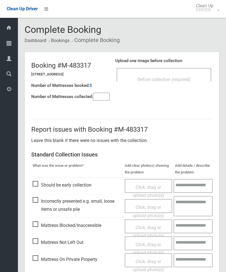
click at [173, 73] on div "Before collection (required)" at bounding box center [163, 75] width 94 height 14
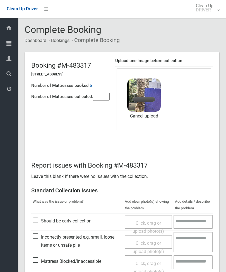
click at [104, 95] on input"] "number" at bounding box center [101, 97] width 17 height 8
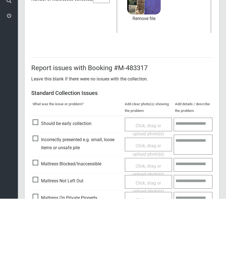
scroll to position [76, 0]
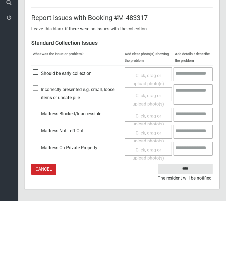
type input"] "*"
click at [188, 235] on input "****" at bounding box center [184, 240] width 55 height 10
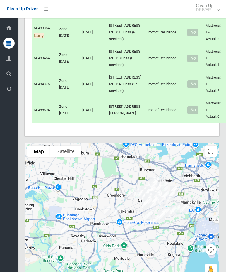
scroll to position [2103, 0]
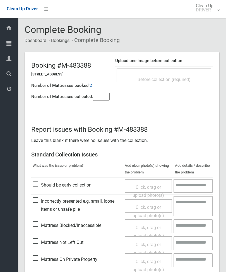
click at [179, 79] on span "Before collection (required)" at bounding box center [163, 79] width 53 height 5
click at [103, 99] on input"] "number" at bounding box center [101, 97] width 17 height 8
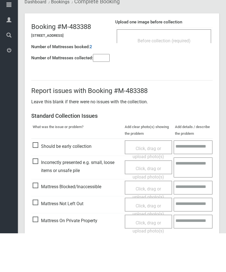
scroll to position [40, 0]
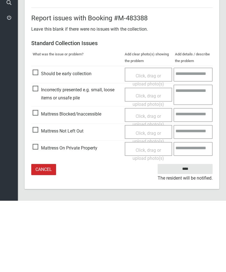
type input"] "*"
click at [147, 202] on span "Click, drag or upload photo(s)" at bounding box center [147, 209] width 31 height 14
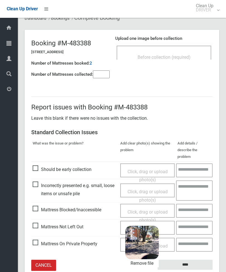
click at [200, 260] on input "****" at bounding box center [184, 265] width 55 height 10
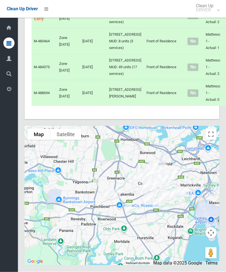
scroll to position [2143, 0]
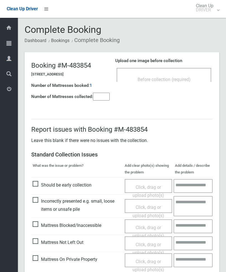
click at [189, 79] on span "Before collection (required)" at bounding box center [163, 79] width 53 height 5
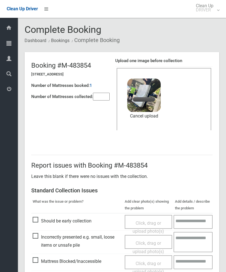
click at [101, 98] on input"] "number" at bounding box center [101, 97] width 17 height 8
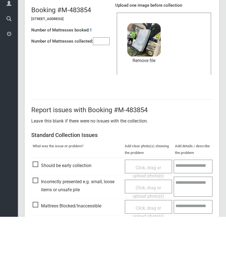
scroll to position [76, 0]
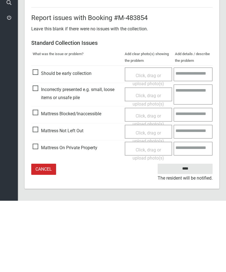
type input"] "*"
click at [187, 235] on input "****" at bounding box center [184, 240] width 55 height 10
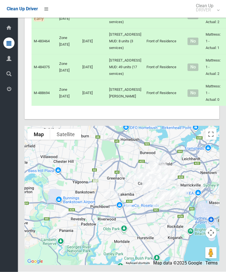
scroll to position [2194, 0]
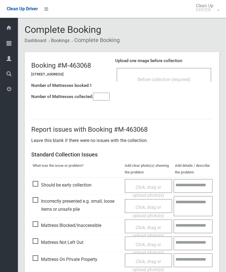
click at [195, 79] on div "Before collection (required)" at bounding box center [164, 79] width 82 height 10
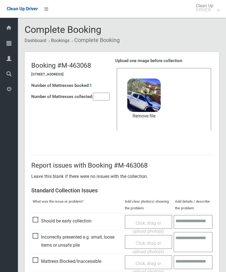
click at [103, 97] on input"] "number" at bounding box center [101, 97] width 17 height 8
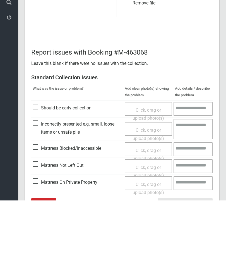
scroll to position [76, 0]
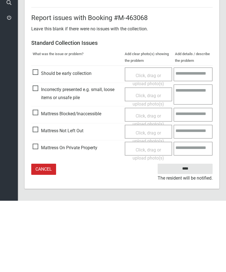
type input"] "*"
click at [187, 235] on input "****" at bounding box center [184, 240] width 55 height 10
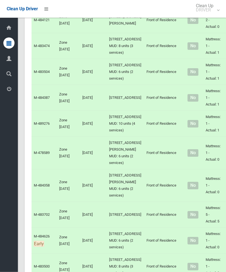
scroll to position [1789, 0]
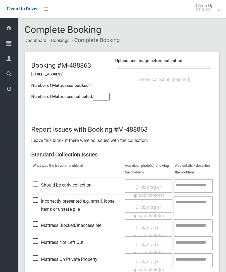
click at [101, 96] on input"] "number" at bounding box center [101, 97] width 17 height 8
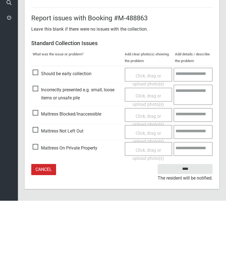
type input"] "*"
click at [151, 202] on span "Click, drag or upload photo(s)" at bounding box center [147, 209] width 31 height 14
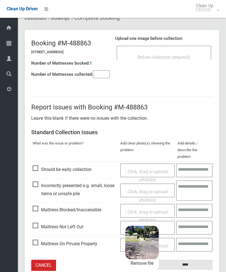
click at [192, 260] on input "****" at bounding box center [184, 265] width 55 height 10
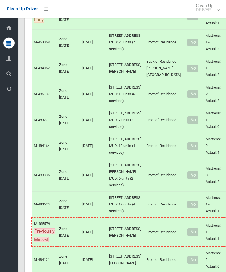
scroll to position [1550, 0]
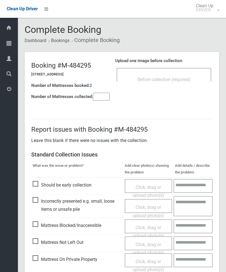
click at [178, 74] on div "Before collection (required)" at bounding box center [164, 79] width 82 height 10
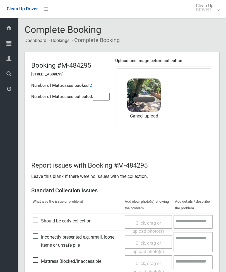
click at [101, 93] on input"] "number" at bounding box center [101, 97] width 17 height 8
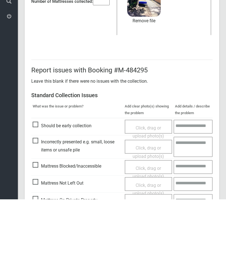
scroll to position [76, 0]
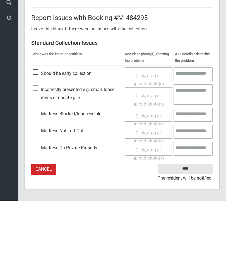
type input"] "*"
click at [187, 235] on input "****" at bounding box center [184, 240] width 55 height 10
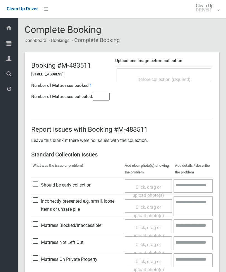
click at [182, 76] on div "Before collection (required)" at bounding box center [164, 79] width 82 height 10
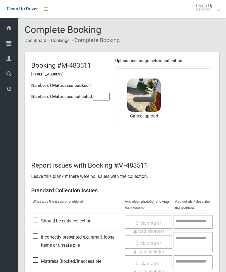
click at [97, 96] on input"] "number" at bounding box center [101, 97] width 17 height 8
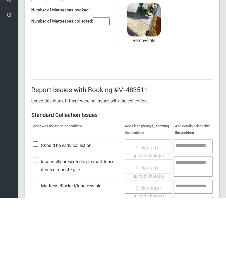
scroll to position [76, 0]
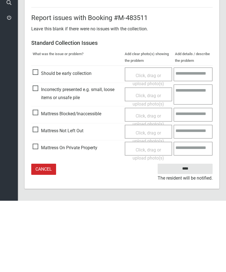
type input"] "*"
click at [193, 235] on input "****" at bounding box center [184, 240] width 55 height 10
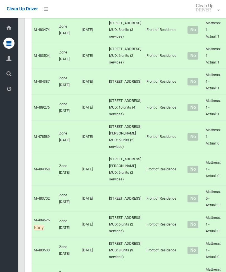
scroll to position [1824, 0]
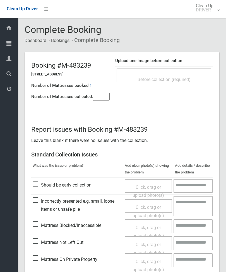
click at [187, 77] on span "Before collection (required)" at bounding box center [163, 79] width 53 height 5
click at [103, 101] on input"] "number" at bounding box center [101, 97] width 17 height 8
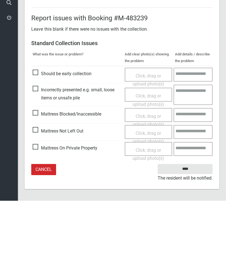
type input"] "*"
click at [148, 202] on span "Click, drag or upload photo(s)" at bounding box center [147, 209] width 31 height 14
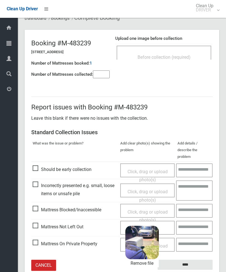
click at [197, 260] on input "****" at bounding box center [184, 265] width 55 height 10
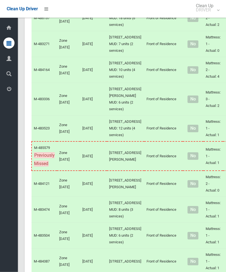
scroll to position [1626, 0]
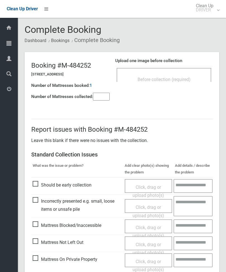
click at [181, 72] on div "Before collection (required)" at bounding box center [163, 75] width 94 height 14
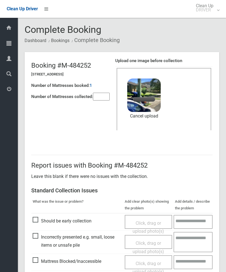
click at [102, 101] on input"] "number" at bounding box center [101, 97] width 17 height 8
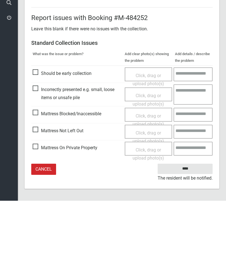
type input"] "*"
click at [190, 235] on input "****" at bounding box center [184, 240] width 55 height 10
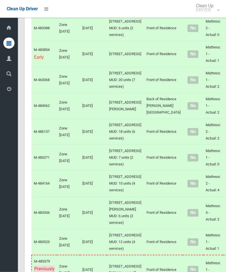
scroll to position [1512, 0]
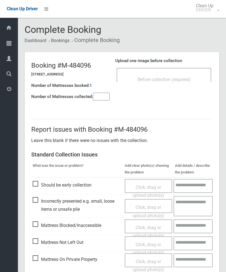
click at [180, 74] on div "Before collection (required)" at bounding box center [163, 75] width 94 height 14
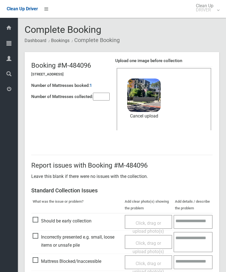
click at [102, 93] on input"] "number" at bounding box center [101, 97] width 17 height 8
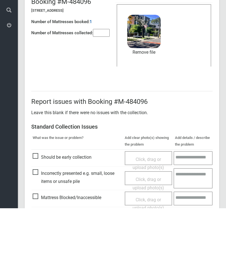
scroll to position [76, 0]
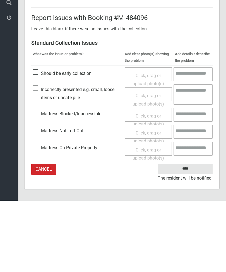
type input"] "*"
click at [187, 235] on input "****" at bounding box center [184, 240] width 55 height 10
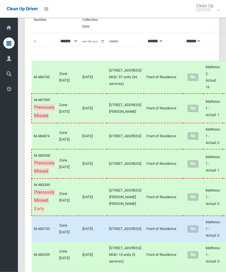
scroll to position [63, 0]
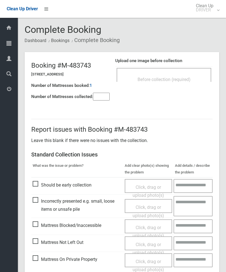
click at [179, 73] on div "Before collection (required)" at bounding box center [163, 75] width 94 height 14
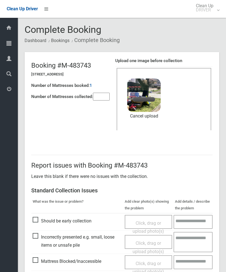
click at [105, 100] on input"] "number" at bounding box center [101, 97] width 17 height 8
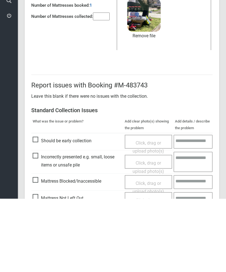
scroll to position [76, 0]
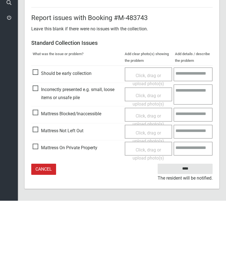
type input"] "*"
click at [186, 235] on input "****" at bounding box center [184, 240] width 55 height 10
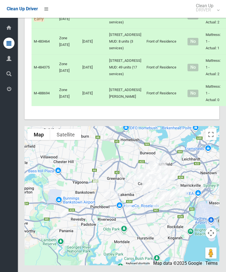
scroll to position [3093, 0]
